Goal: Task Accomplishment & Management: Manage account settings

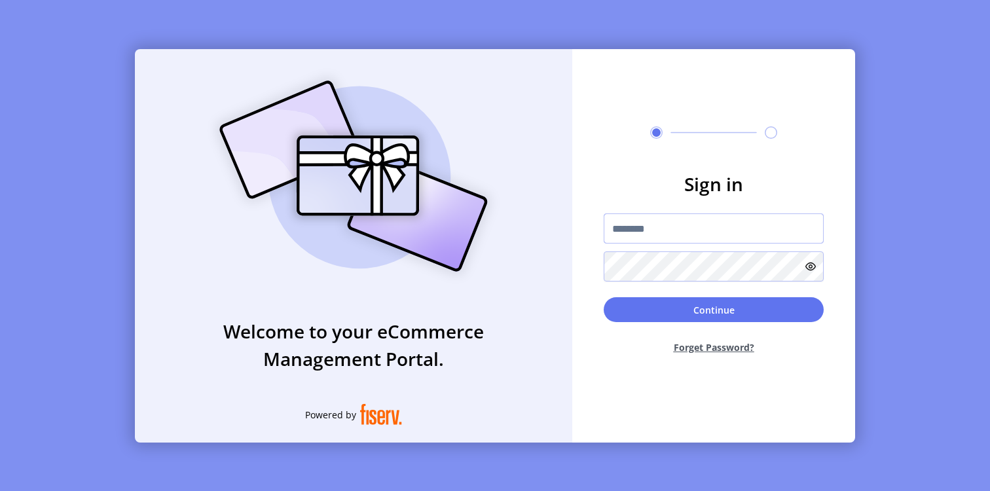
click at [648, 234] on input "text" at bounding box center [714, 228] width 220 height 30
paste input "**********"
type input "**********"
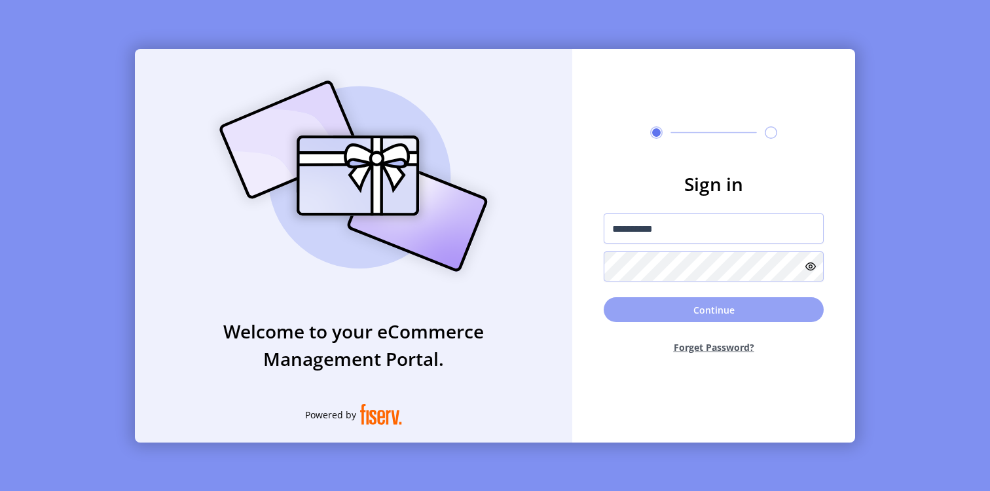
click at [651, 304] on button "Continue" at bounding box center [714, 309] width 220 height 25
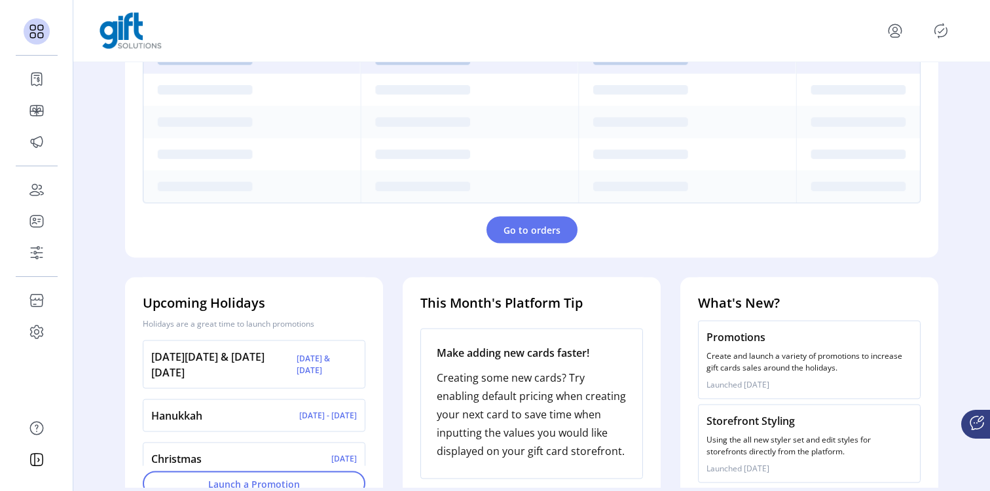
scroll to position [469, 0]
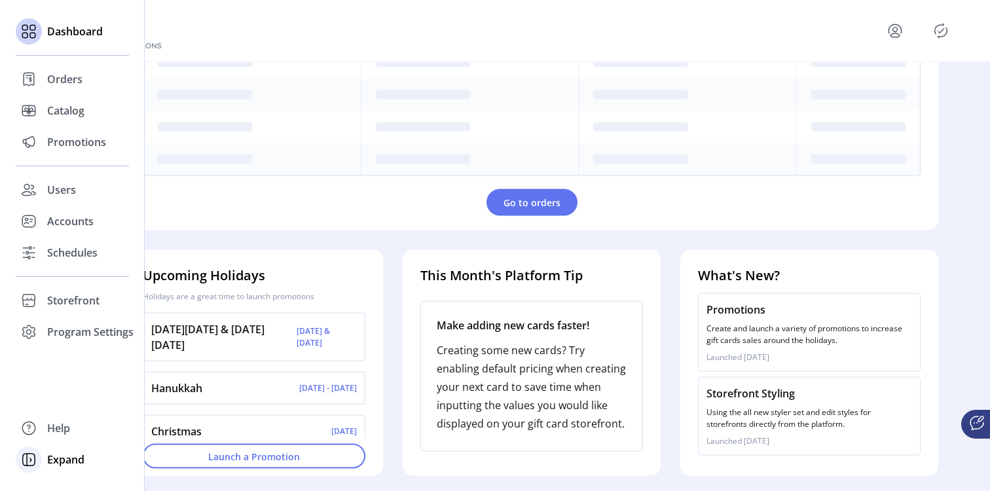
click at [32, 462] on icon at bounding box center [28, 459] width 21 height 21
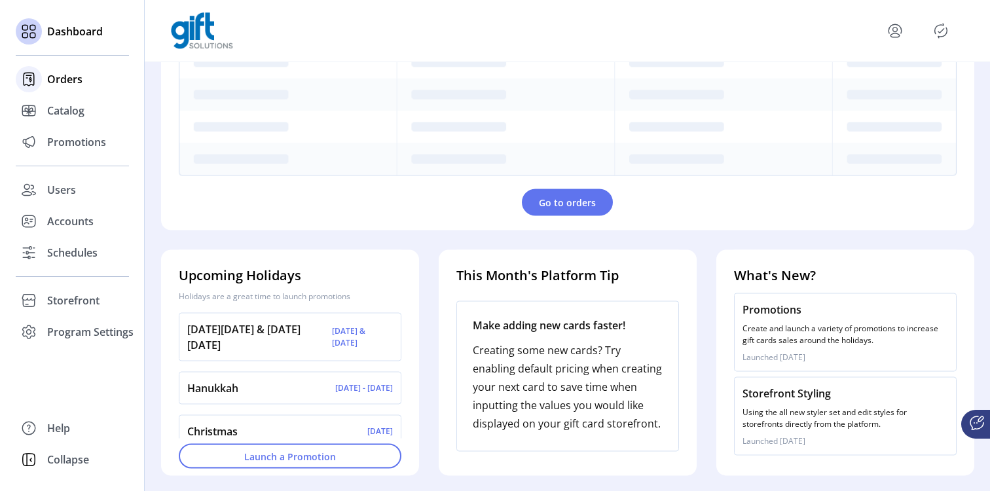
click at [73, 88] on div "Orders" at bounding box center [72, 79] width 113 height 31
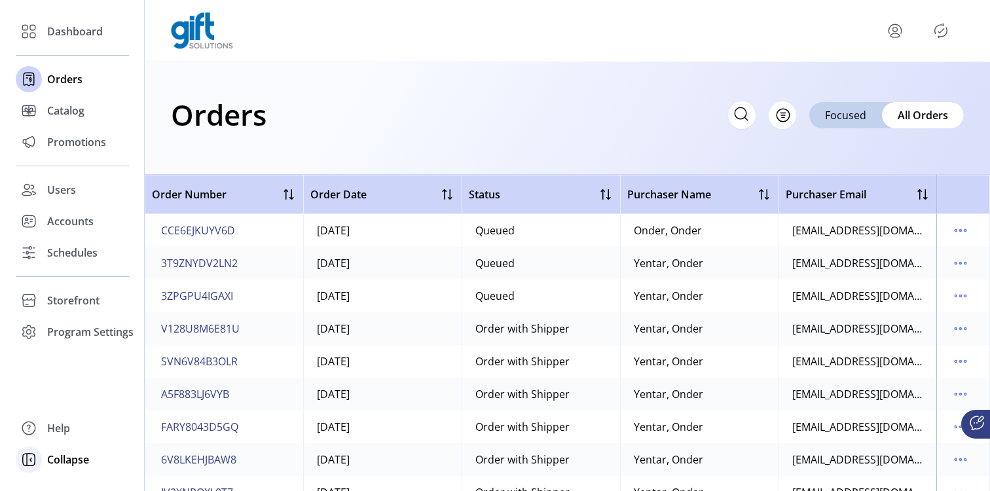
click at [29, 464] on icon at bounding box center [28, 459] width 21 height 21
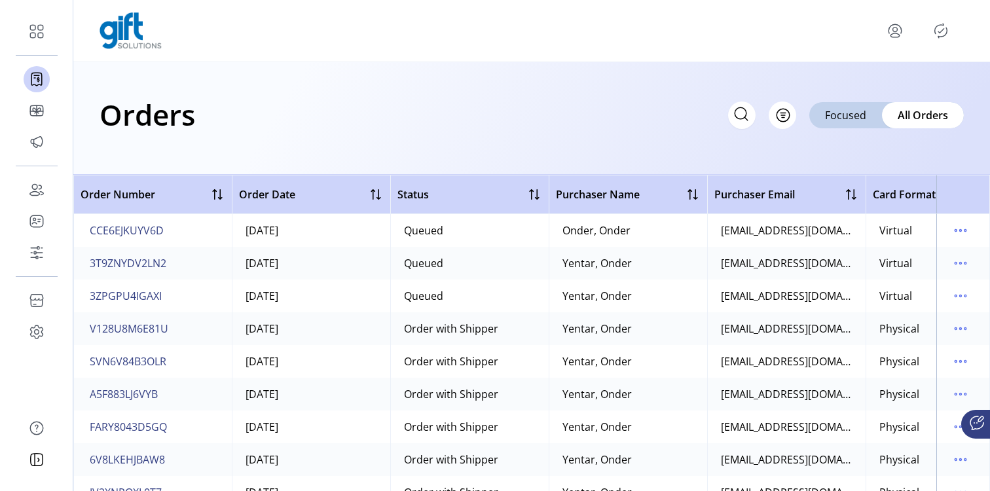
click at [366, 90] on div "Orders Filter Focused All Orders" at bounding box center [531, 118] width 917 height 113
click at [853, 122] on div "Focused" at bounding box center [845, 115] width 73 height 26
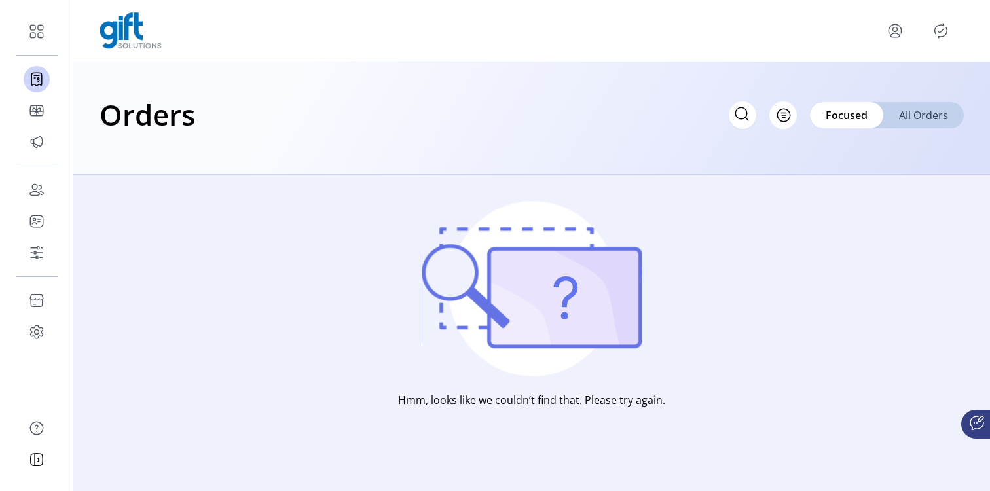
click at [919, 114] on span "All Orders" at bounding box center [923, 115] width 49 height 16
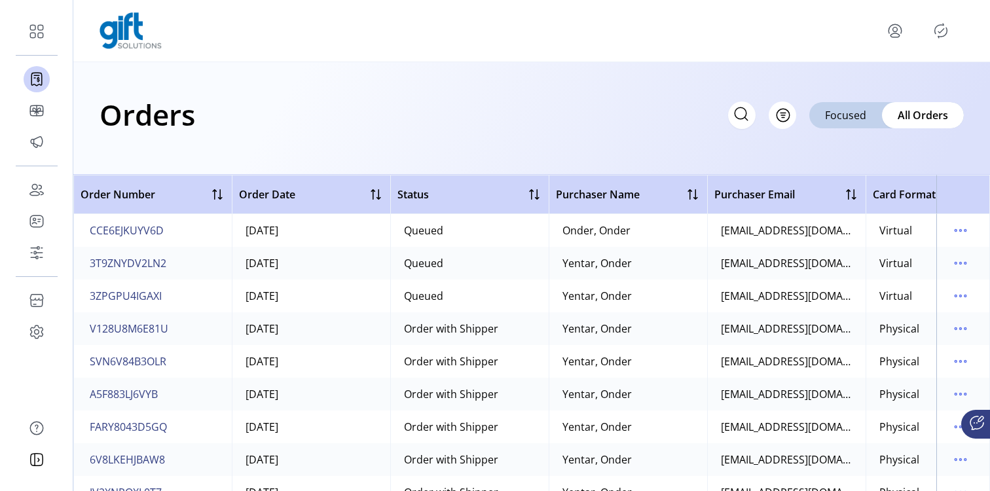
click at [371, 48] on div at bounding box center [532, 30] width 864 height 37
click at [957, 228] on icon "menu" at bounding box center [960, 230] width 21 height 21
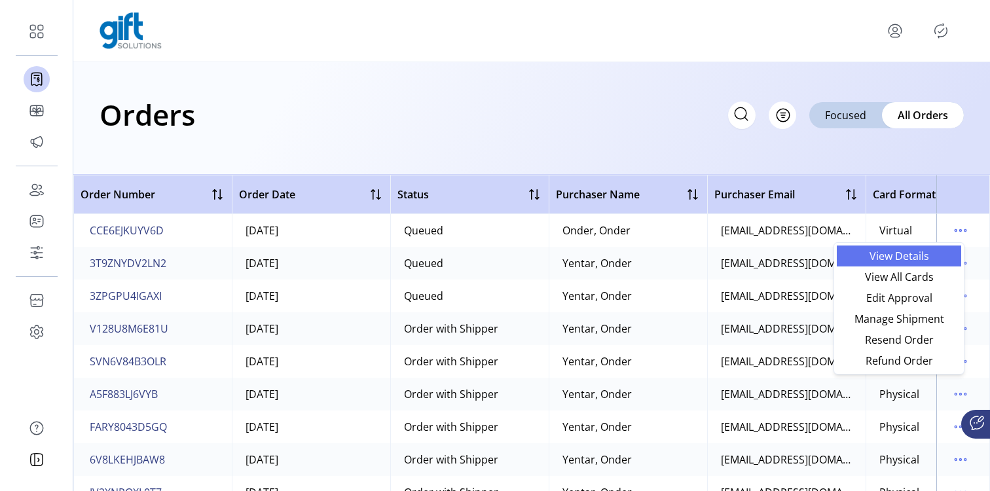
click at [925, 251] on span "View Details" at bounding box center [899, 256] width 109 height 10
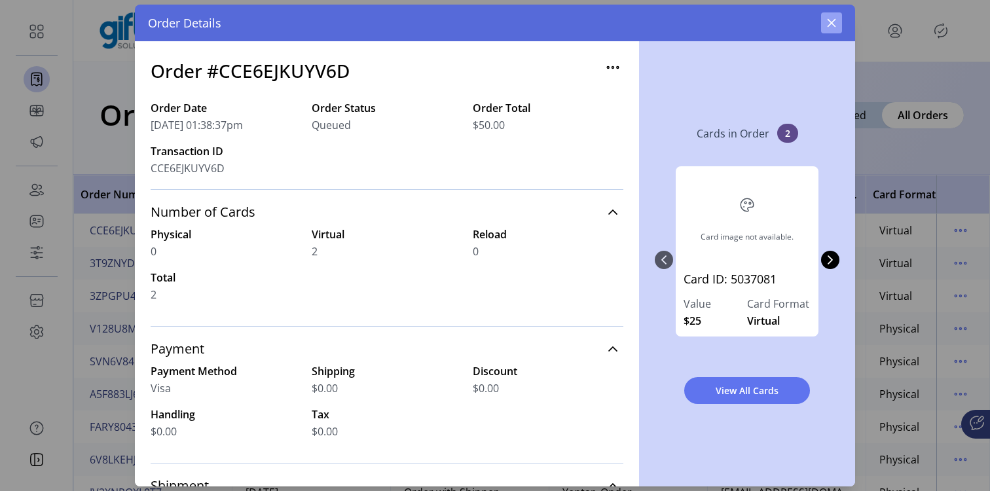
click at [834, 18] on icon "button" at bounding box center [831, 23] width 10 height 10
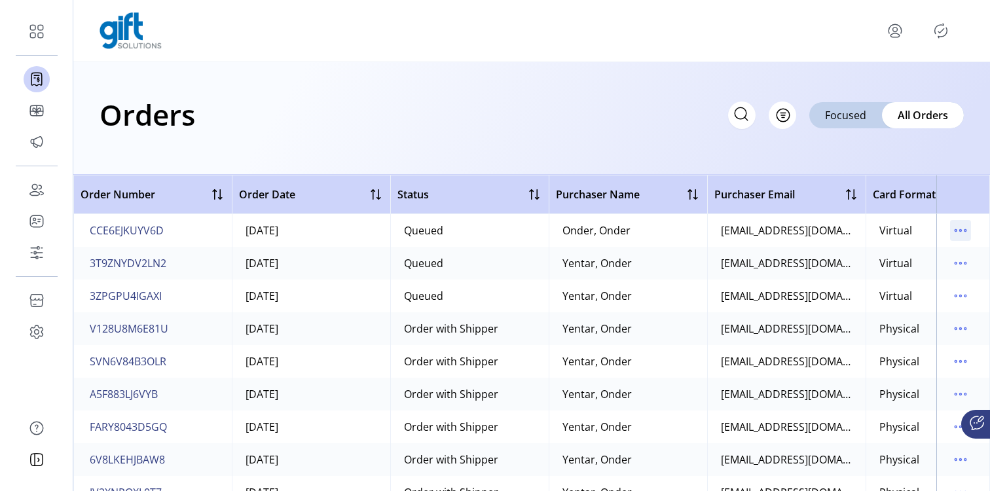
click at [953, 238] on icon "menu" at bounding box center [960, 230] width 21 height 21
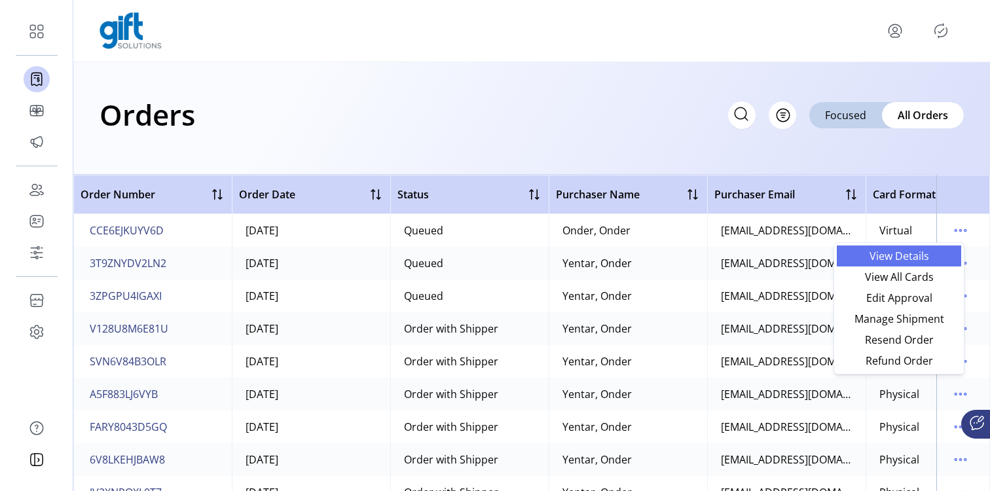
click at [860, 256] on span "View Details" at bounding box center [899, 256] width 109 height 10
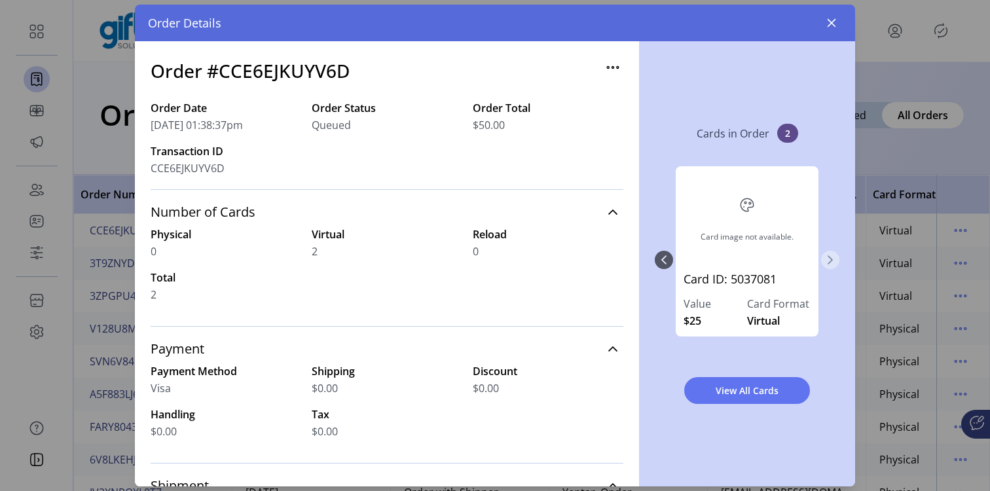
click at [832, 255] on icon "Next Page" at bounding box center [830, 260] width 10 height 10
click at [769, 388] on span "View All Cards" at bounding box center [747, 391] width 92 height 14
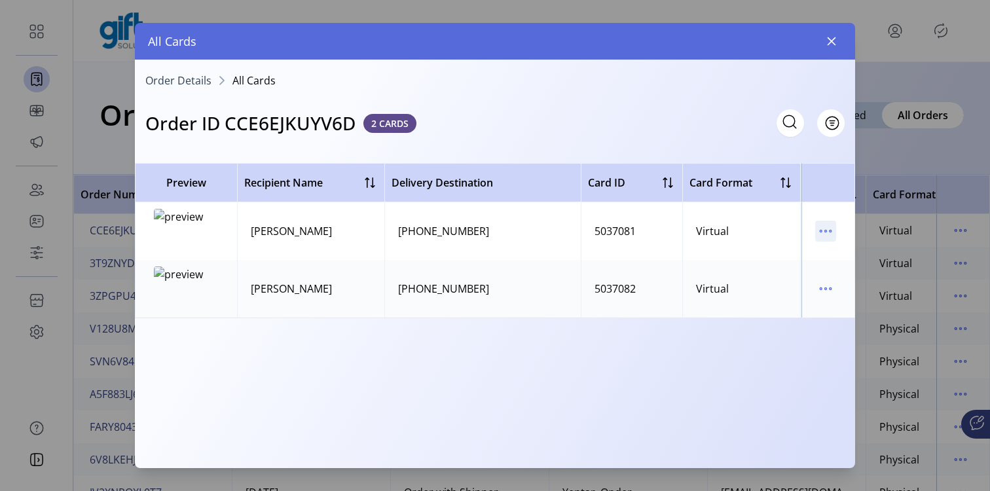
click at [822, 236] on icon "menu" at bounding box center [825, 231] width 21 height 21
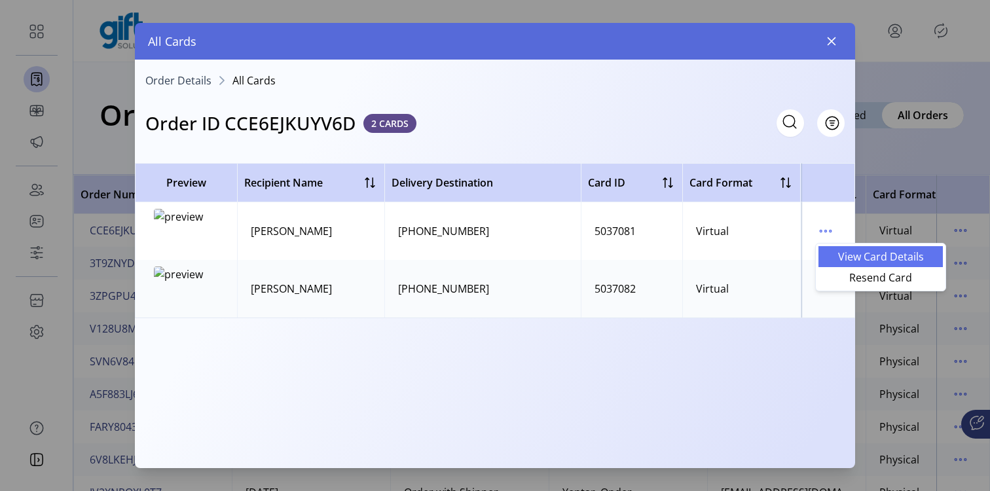
click at [848, 253] on span "View Card Details" at bounding box center [880, 256] width 109 height 10
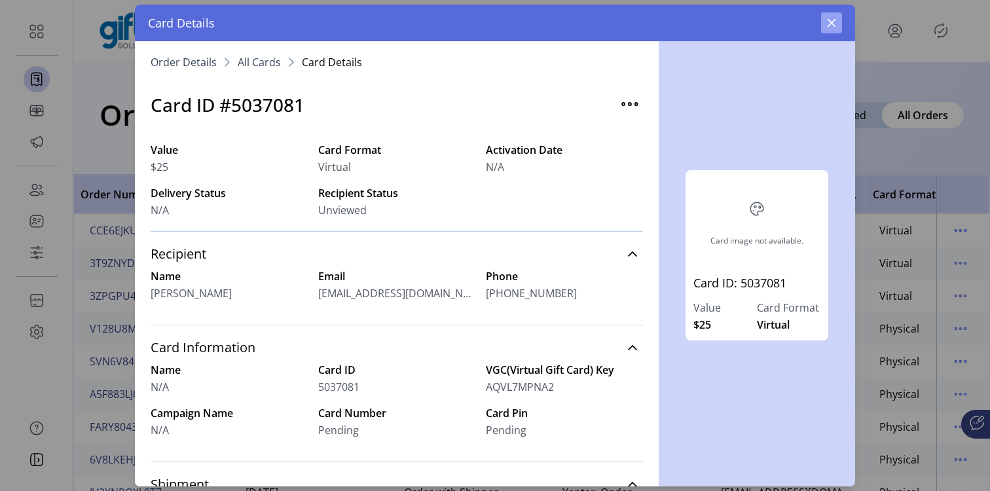
click at [824, 26] on button "button" at bounding box center [831, 22] width 21 height 21
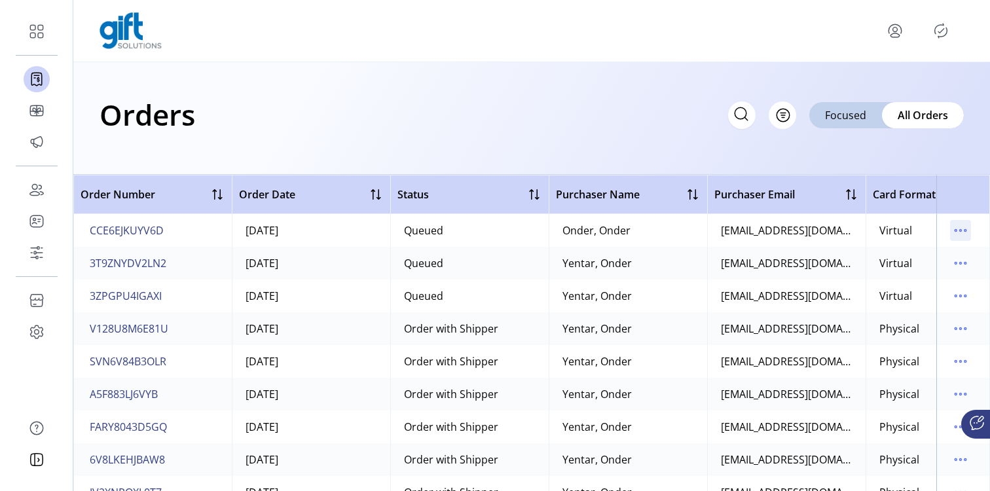
click at [960, 223] on icon "menu" at bounding box center [960, 230] width 21 height 21
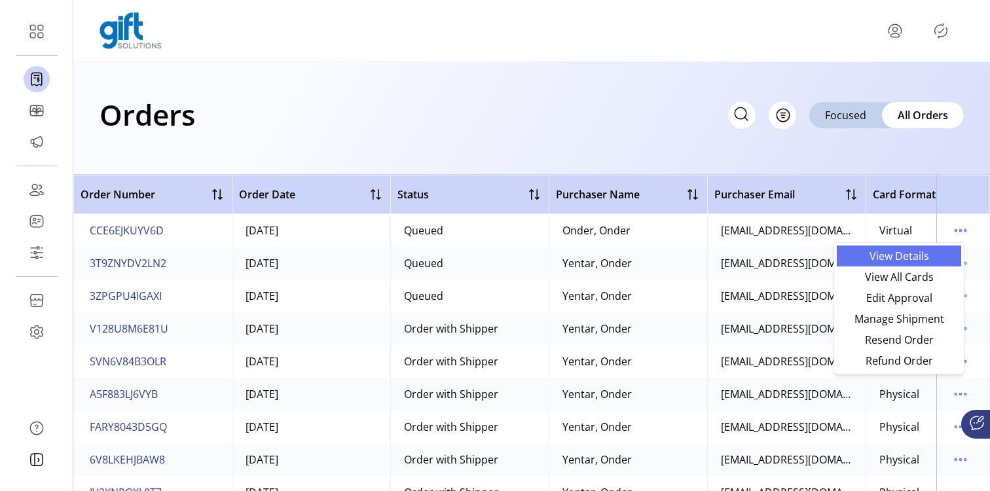
click at [926, 247] on link "View Details" at bounding box center [899, 256] width 124 height 21
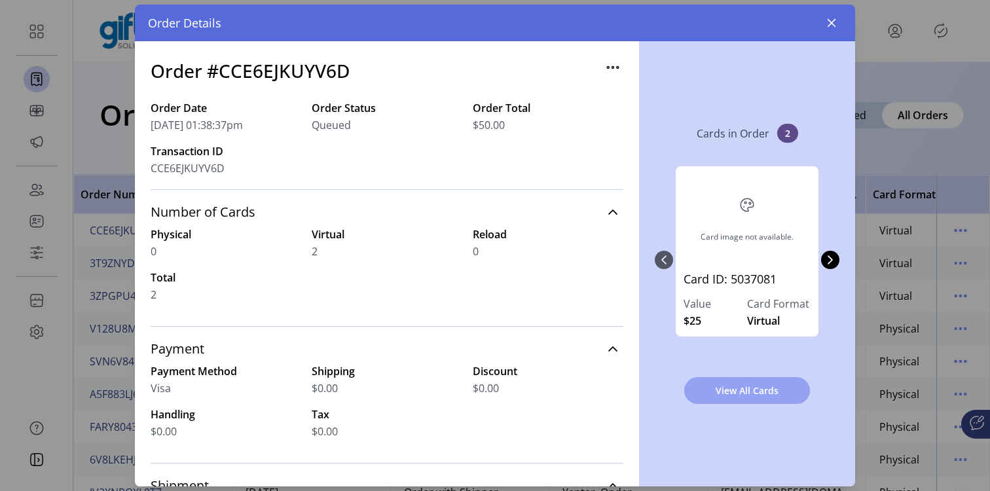
click at [751, 394] on span "View All Cards" at bounding box center [747, 391] width 92 height 14
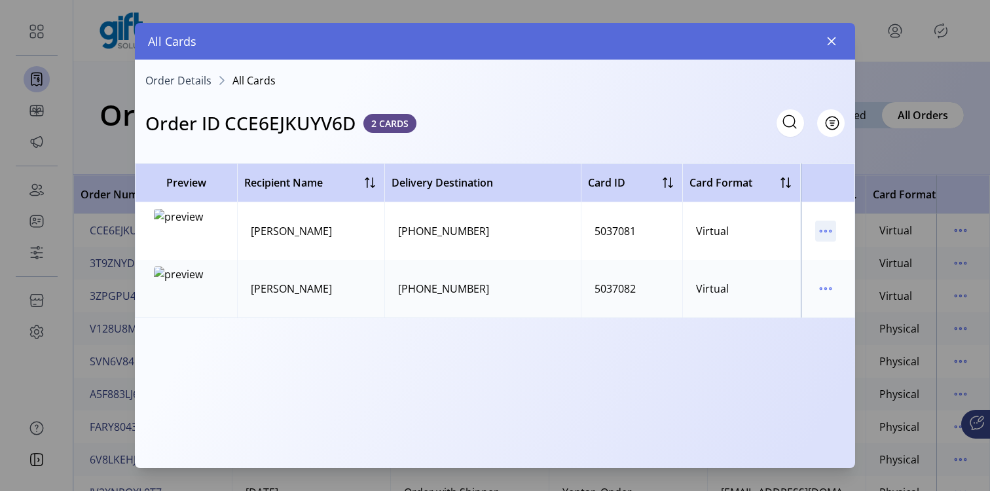
click at [829, 226] on icon "menu" at bounding box center [825, 231] width 21 height 21
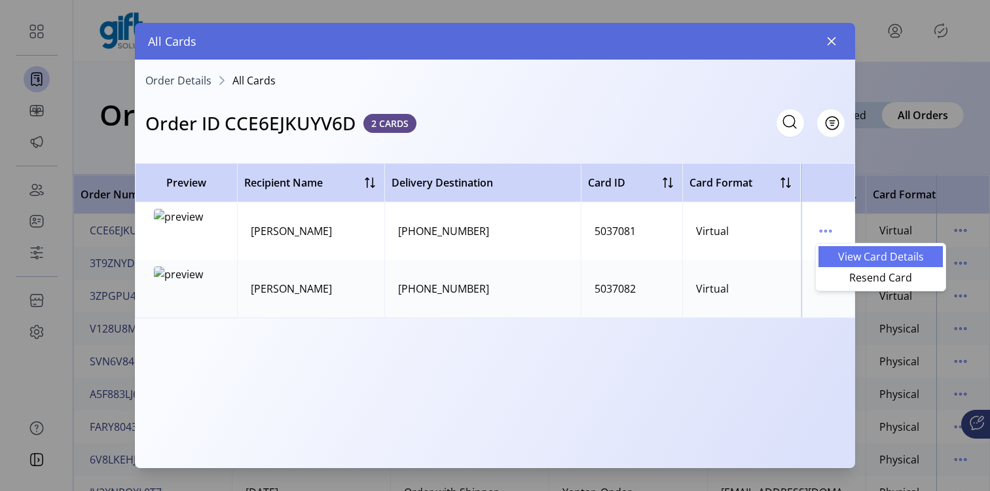
click at [842, 259] on span "View Card Details" at bounding box center [880, 256] width 109 height 10
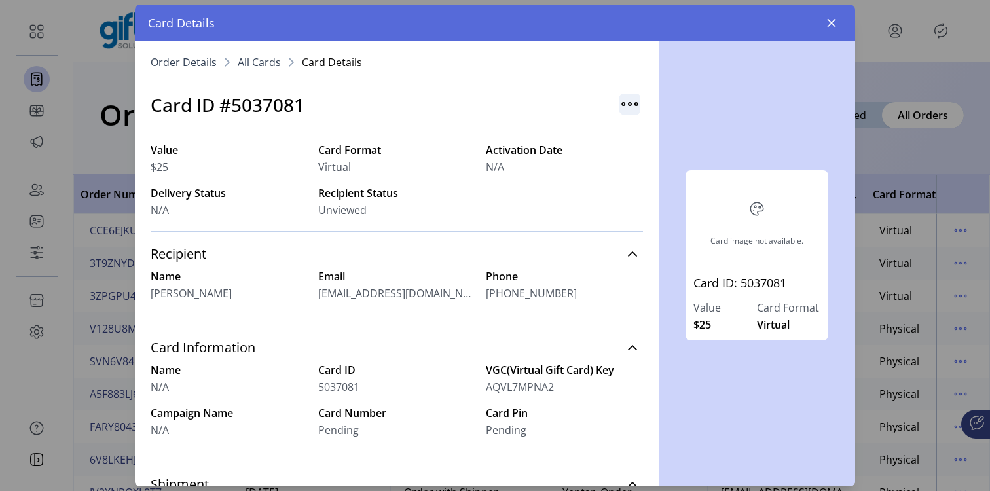
click at [623, 104] on img "button" at bounding box center [629, 104] width 21 height 21
click at [745, 73] on div "Card image not available. Card ID: 5037081 Value $25 Card Format Virtual" at bounding box center [757, 263] width 196 height 445
click at [836, 22] on icon "button" at bounding box center [831, 23] width 10 height 10
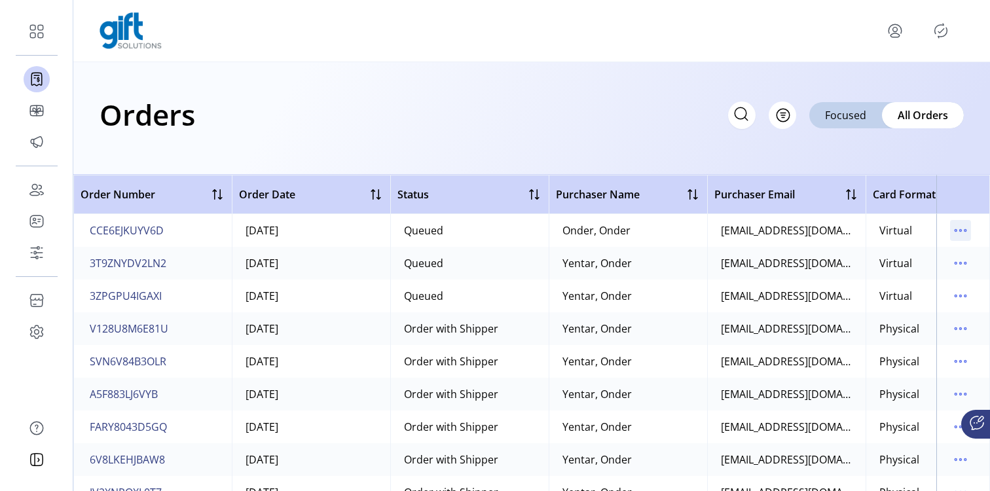
click at [958, 234] on icon "menu" at bounding box center [960, 230] width 21 height 21
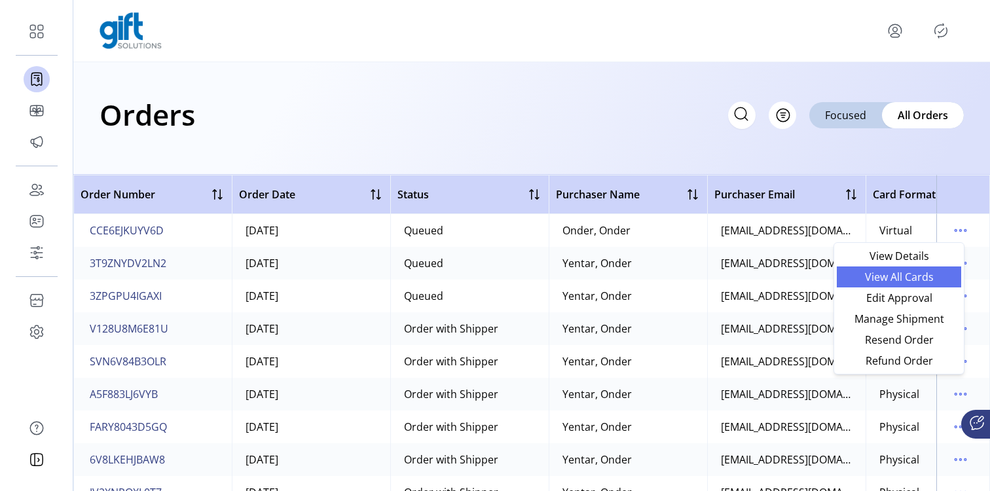
click at [922, 281] on span "View All Cards" at bounding box center [899, 277] width 109 height 10
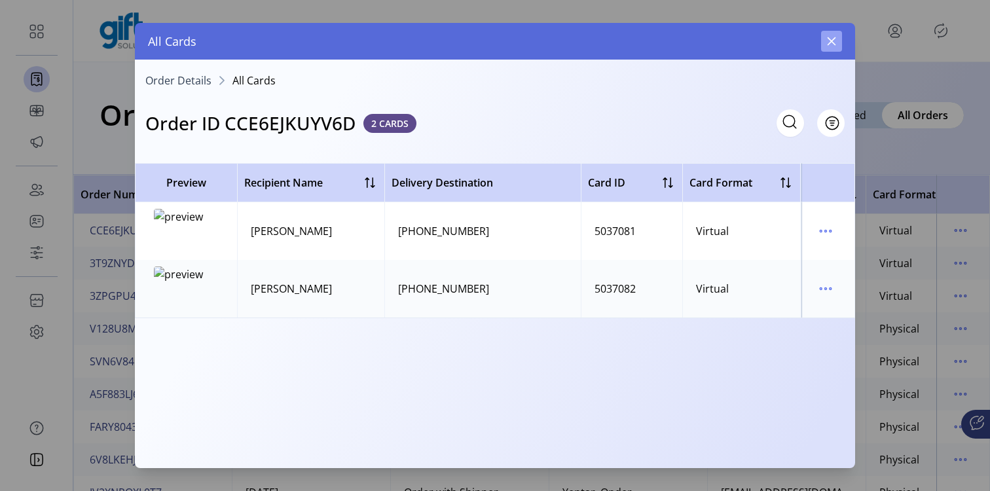
click at [829, 43] on icon "button" at bounding box center [832, 41] width 9 height 9
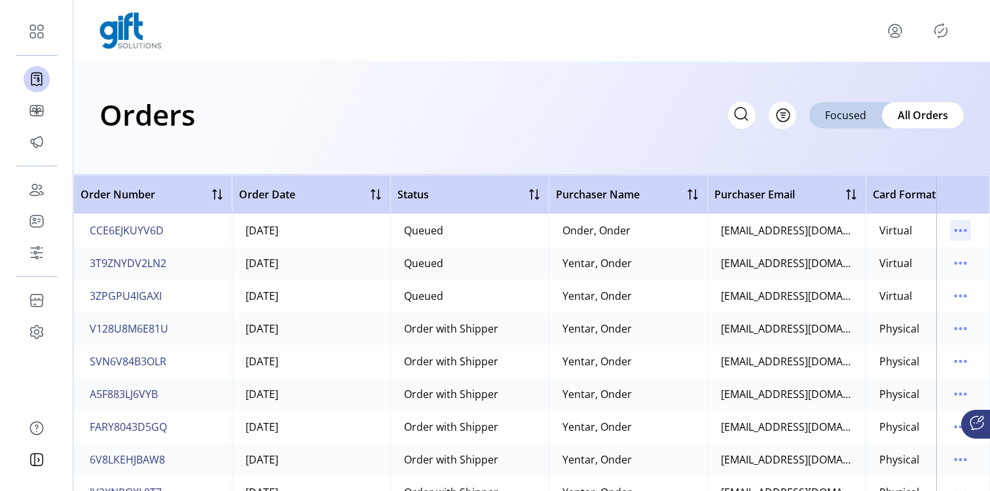
click at [959, 234] on icon "menu" at bounding box center [960, 230] width 21 height 21
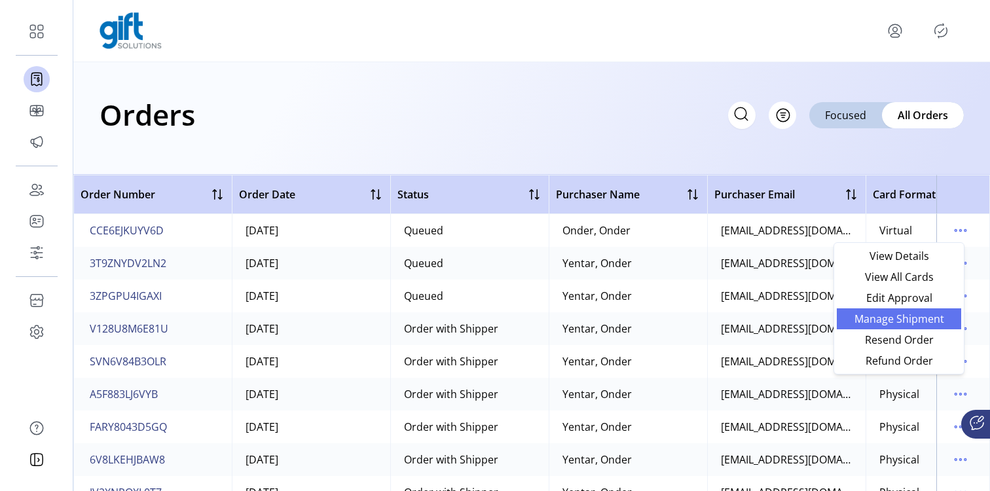
click at [916, 317] on span "Manage Shipment" at bounding box center [899, 319] width 109 height 10
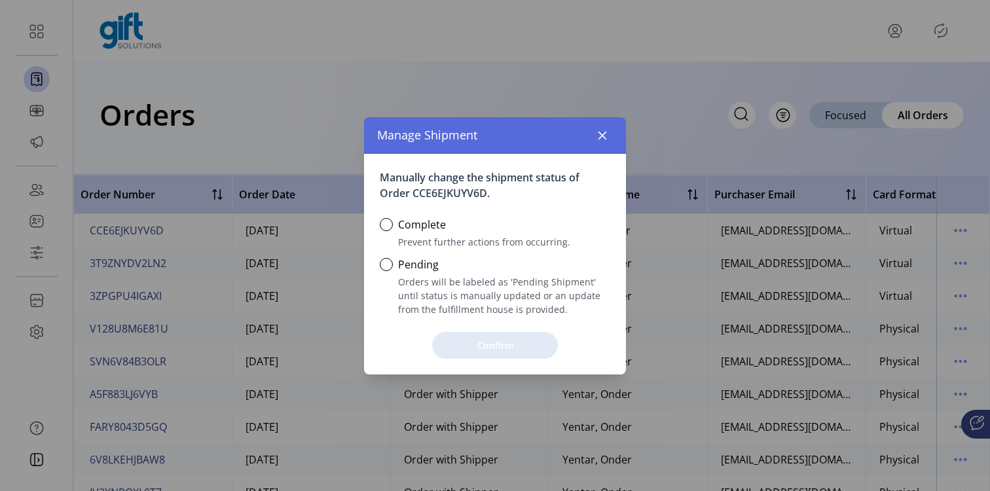
scroll to position [7, 4]
click at [600, 143] on button "button" at bounding box center [602, 135] width 21 height 21
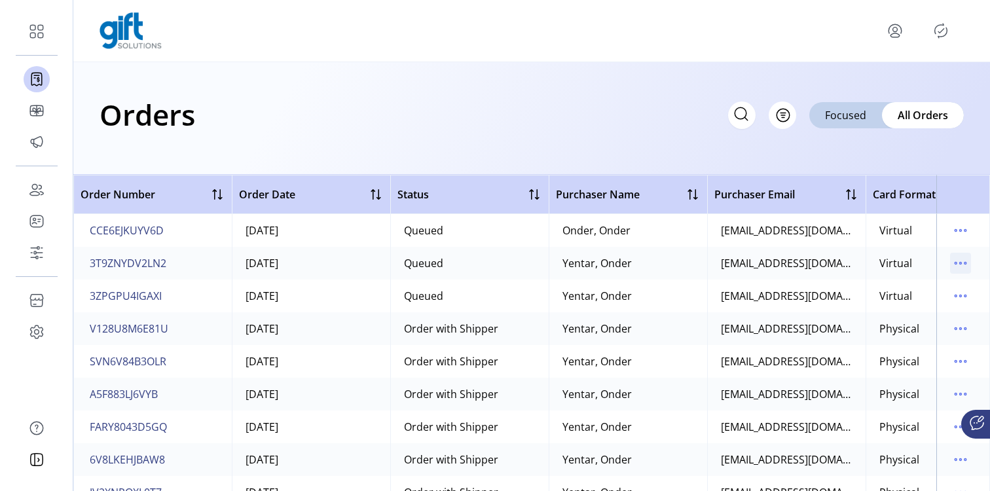
click at [955, 265] on icon "menu" at bounding box center [960, 263] width 21 height 21
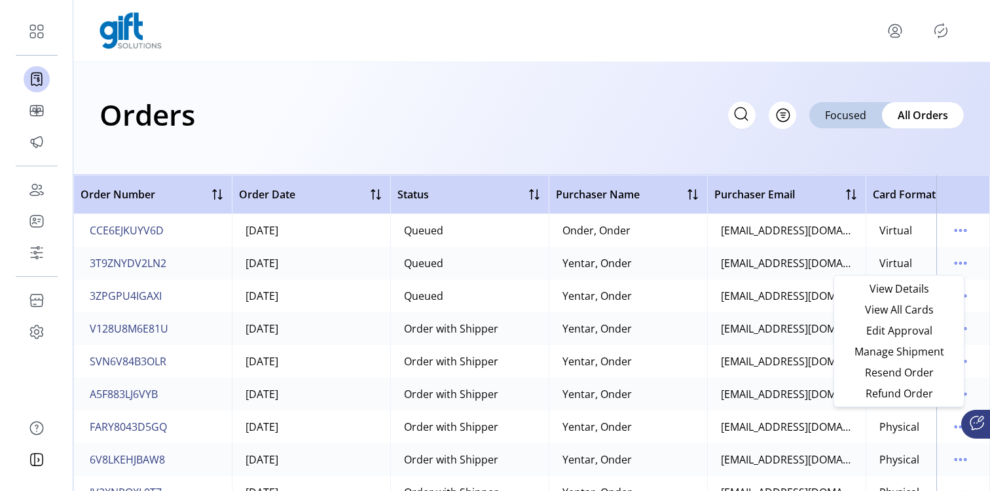
click at [754, 257] on div "[EMAIL_ADDRESS][DOMAIN_NAME]" at bounding box center [787, 263] width 132 height 16
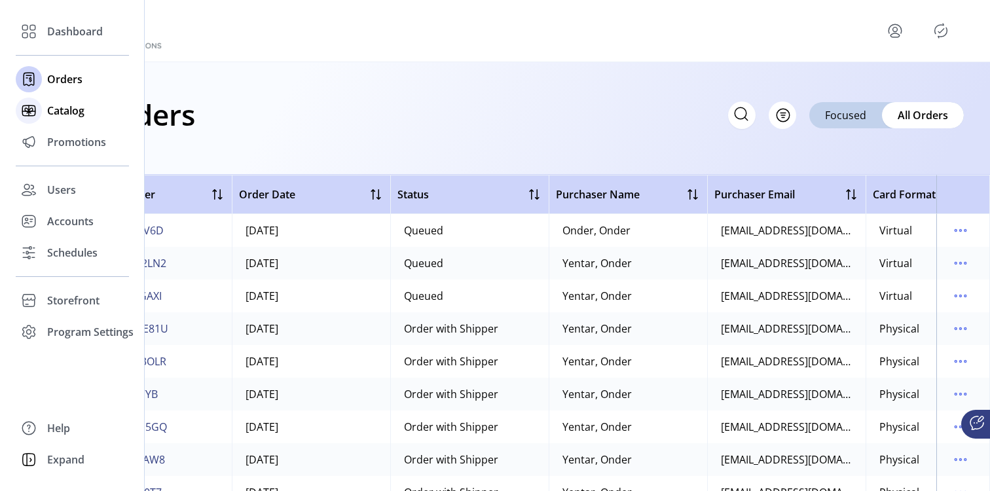
click at [41, 113] on div at bounding box center [29, 110] width 26 height 31
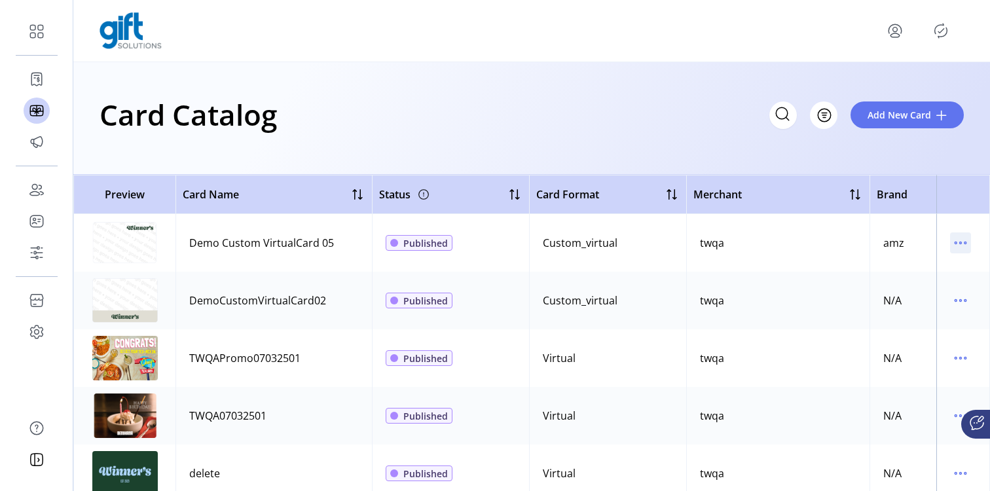
click at [954, 244] on icon "menu" at bounding box center [960, 242] width 21 height 21
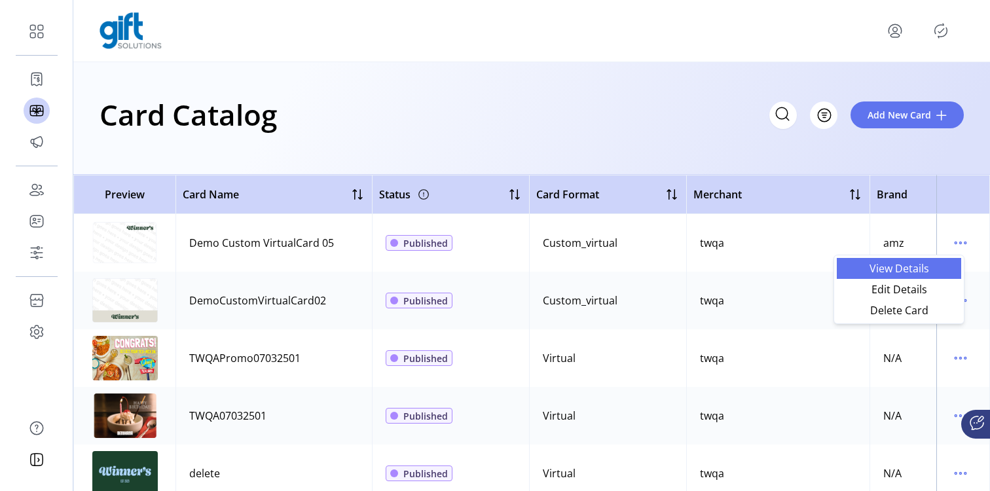
click at [854, 270] on span "View Details" at bounding box center [899, 268] width 109 height 10
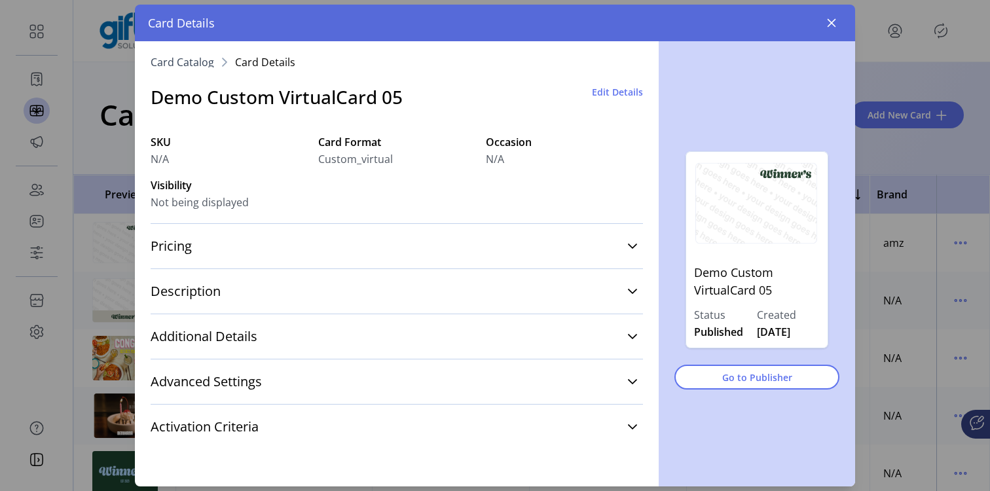
click at [605, 89] on span "Edit Details" at bounding box center [617, 92] width 51 height 14
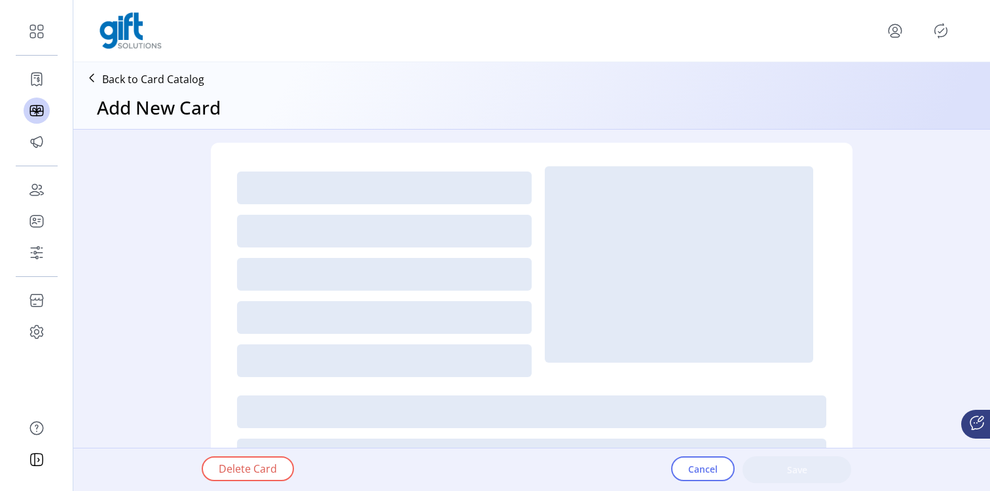
type textarea "**********"
type input "*"
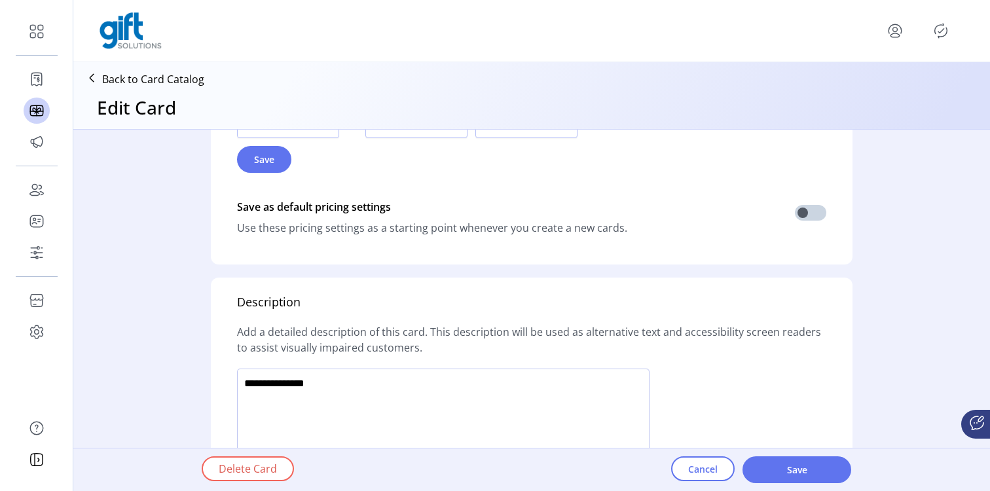
scroll to position [710, 0]
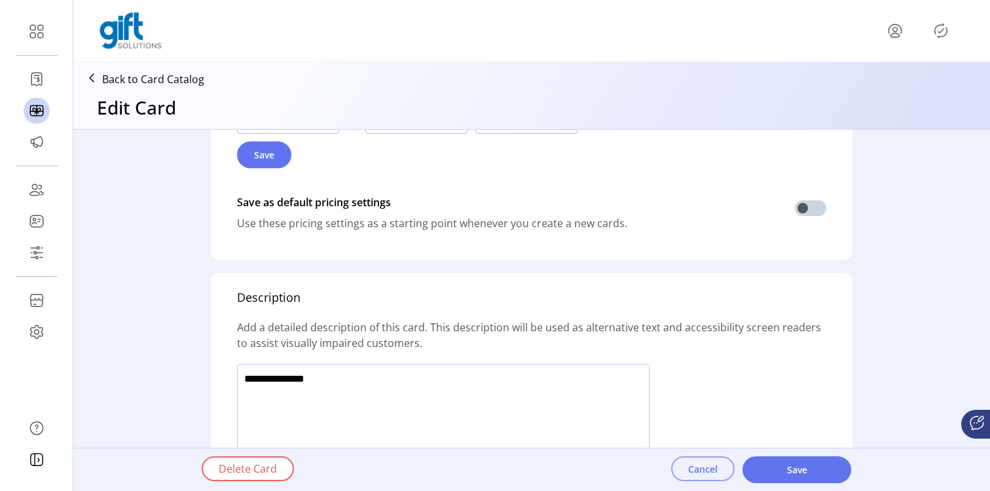
click at [695, 463] on span "Cancel" at bounding box center [702, 469] width 29 height 14
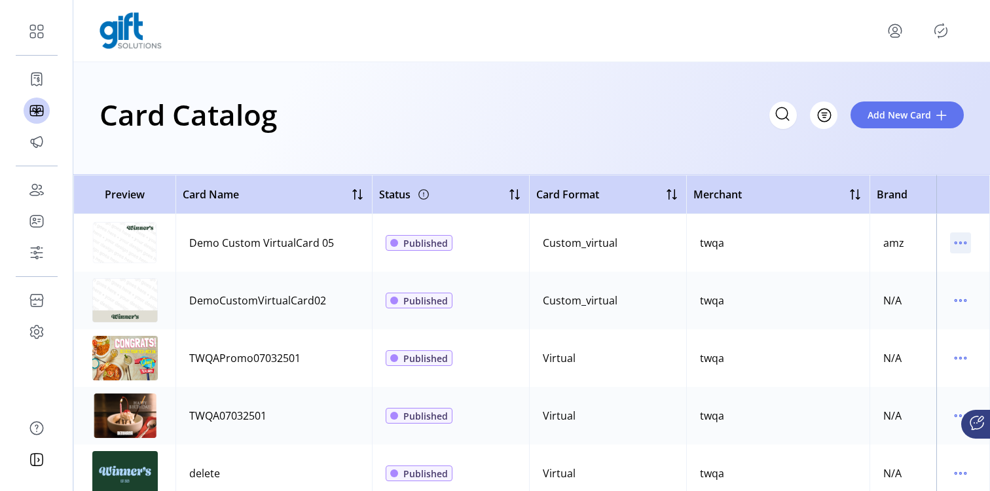
click at [964, 244] on icon "menu" at bounding box center [965, 243] width 2 height 2
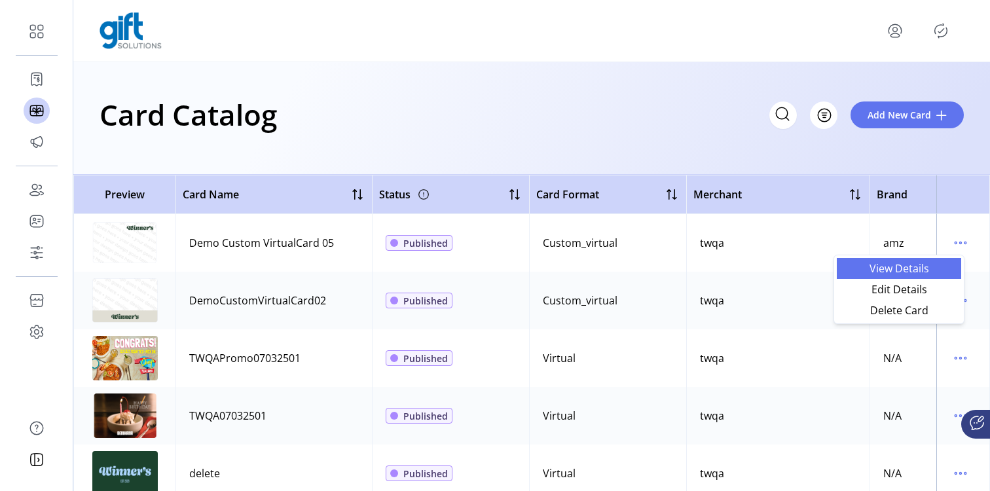
click at [906, 260] on link "View Details" at bounding box center [899, 268] width 124 height 21
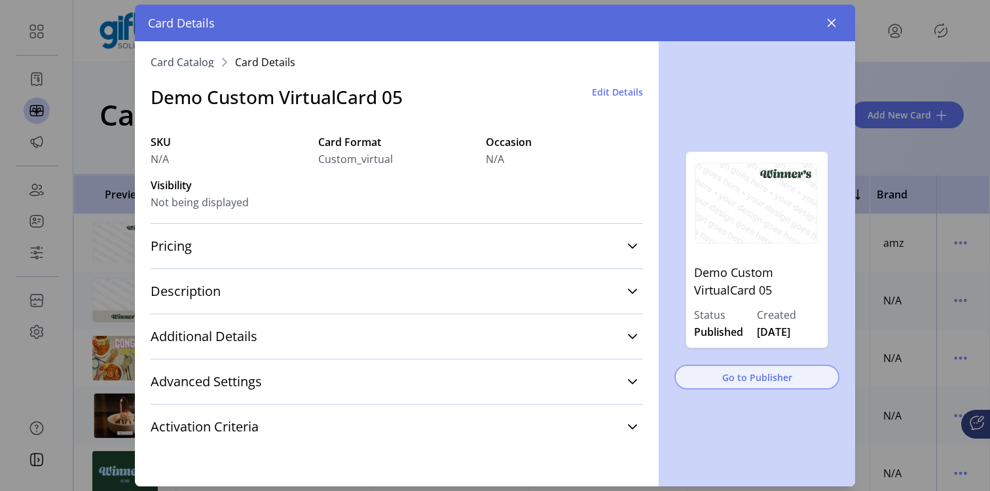
click at [772, 375] on span "Go to Publisher" at bounding box center [756, 378] width 131 height 14
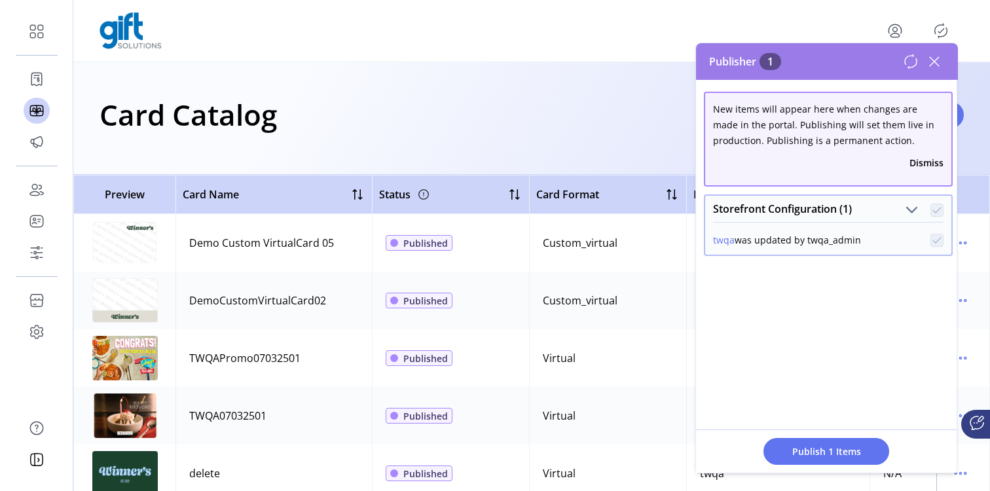
click at [642, 67] on div "Card Catalog Filter Add New Card" at bounding box center [531, 118] width 917 height 113
click at [938, 60] on icon at bounding box center [934, 61] width 21 height 21
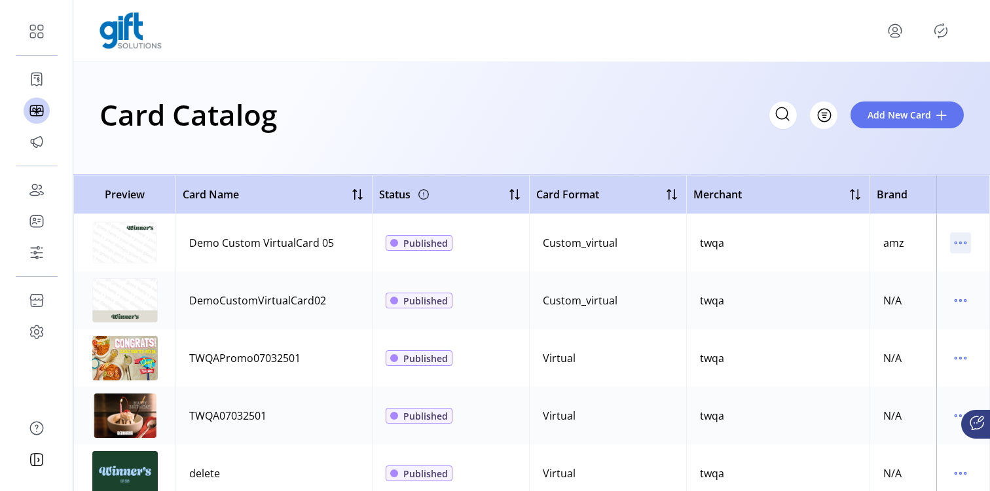
click at [962, 241] on icon "menu" at bounding box center [960, 242] width 21 height 21
click at [732, 225] on td "twqa" at bounding box center [777, 243] width 183 height 58
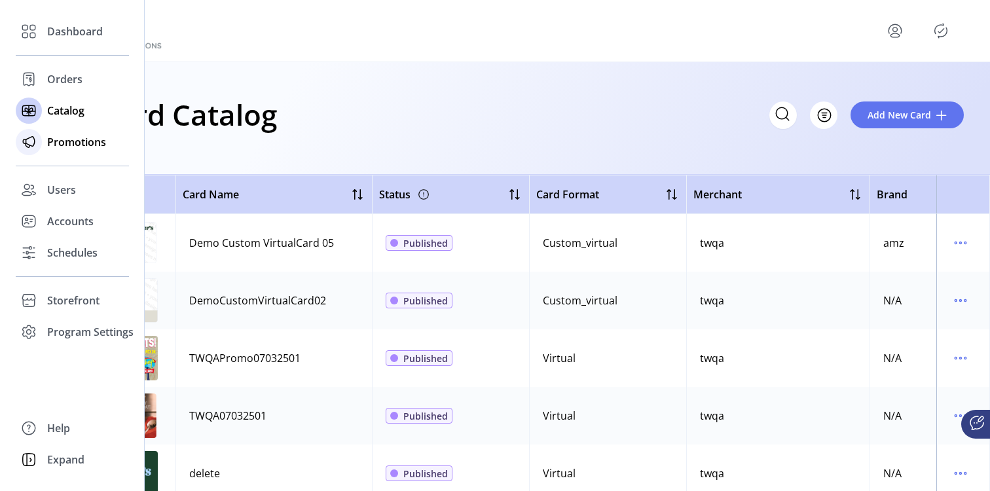
click at [46, 142] on div "Promotions" at bounding box center [72, 141] width 113 height 31
